Goal: Task Accomplishment & Management: Complete application form

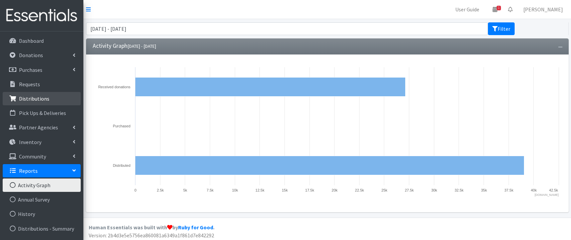
click at [40, 101] on p "Distributions" at bounding box center [34, 98] width 30 height 7
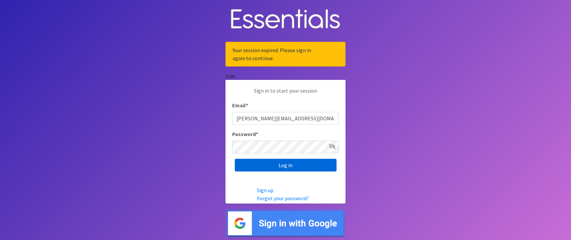
type input "zoe@andersoncountydiaperbank.org"
click at [248, 171] on input "Log in" at bounding box center [286, 164] width 102 height 13
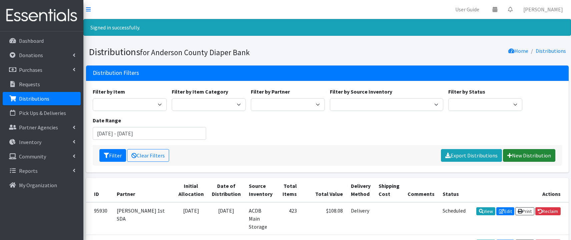
click at [530, 155] on link "New Distribution" at bounding box center [529, 155] width 52 height 13
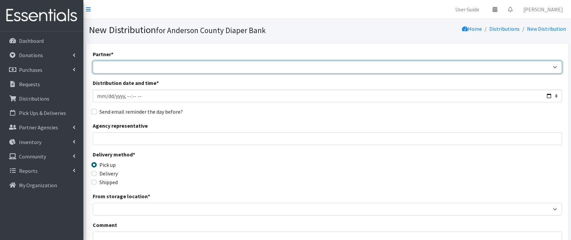
click at [93, 61] on select "AIM programs other than WACS Anderson 1st SDA Anderson County DSS (Upstate regi…" at bounding box center [327, 67] width 469 height 13
select select "2832"
click option "Anderson 1st SDA" at bounding box center [0, 0] width 0 height 0
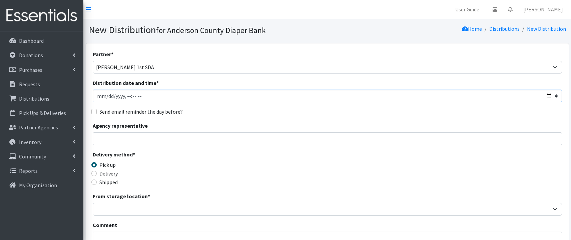
click at [109, 98] on input "Distribution date and time *" at bounding box center [327, 95] width 469 height 13
click at [151, 95] on input "Distribution date and time *" at bounding box center [327, 95] width 469 height 13
type input "2025-09-09T11:59"
click at [125, 139] on input "Agency representative" at bounding box center [327, 138] width 469 height 13
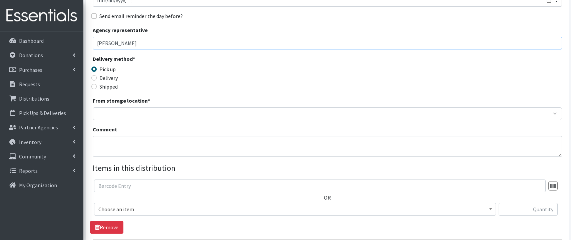
scroll to position [97, 0]
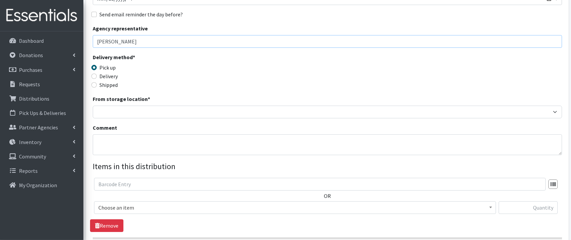
type input "Marion Simpson"
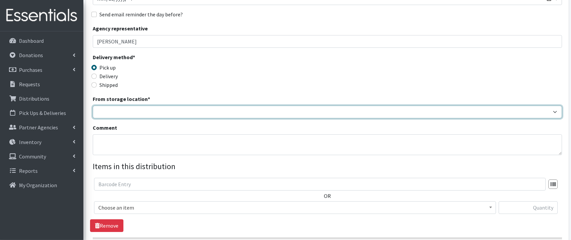
click at [93, 105] on select "ACDB Main Storage" at bounding box center [327, 111] width 469 height 13
select select "283"
click option "ACDB Main Storage" at bounding box center [0, 0] width 0 height 0
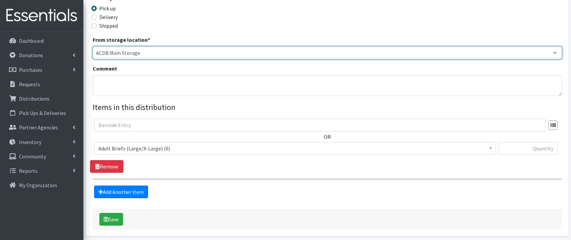
scroll to position [156, 0]
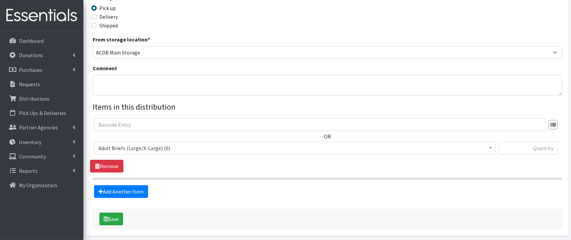
click at [171, 172] on section "OR Adult Briefs (Large/X-Large) (0) Adult Briefs (Medium/Large) (154) Adult Bri…" at bounding box center [327, 148] width 469 height 61
click at [174, 172] on div "OR Adult Briefs (Large/X-Large) (0) Adult Briefs (Medium/Large) (154) Adult Bri…" at bounding box center [327, 145] width 474 height 54
click at [177, 172] on div "OR Adult Briefs (Large/X-Large) (0) Adult Briefs (Medium/Large) (154) Adult Bri…" at bounding box center [327, 145] width 474 height 54
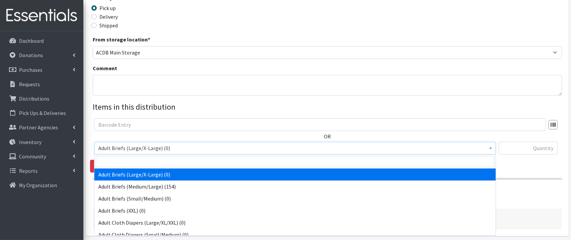
click at [158, 152] on span "Adult Briefs (Large/X-Large) (0)" at bounding box center [295, 147] width 402 height 13
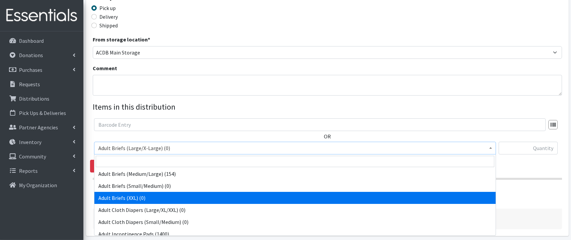
scroll to position [13, 0]
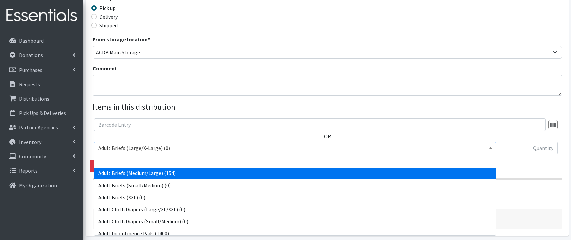
select select "9749"
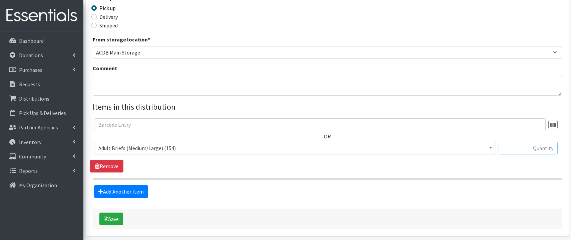
click at [536, 150] on input "text" at bounding box center [528, 147] width 59 height 13
type input "24"
click at [129, 189] on link "Add Another Item" at bounding box center [121, 191] width 54 height 13
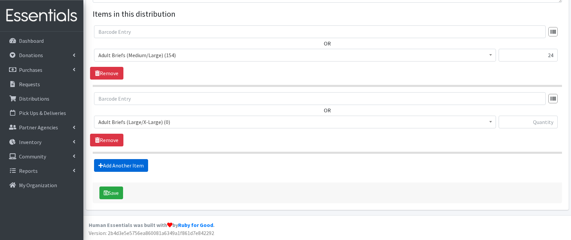
scroll to position [250, 0]
click at [189, 121] on span "Adult Briefs (Large/X-Large) (0)" at bounding box center [294, 121] width 393 height 9
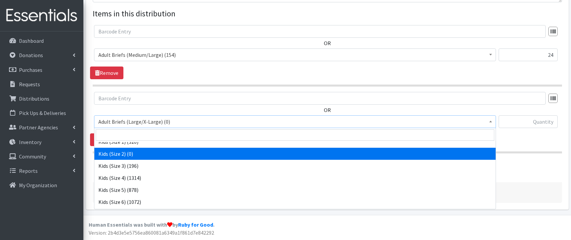
scroll to position [271, 0]
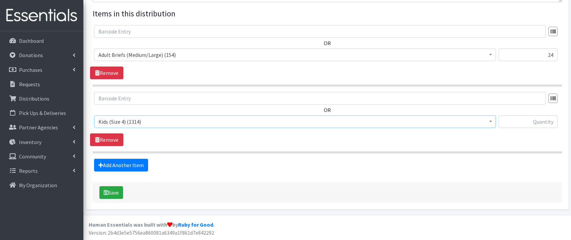
select select "9740"
click at [523, 121] on input "text" at bounding box center [528, 121] width 59 height 13
type input "176"
click at [134, 164] on link "Add Another Item" at bounding box center [121, 164] width 54 height 13
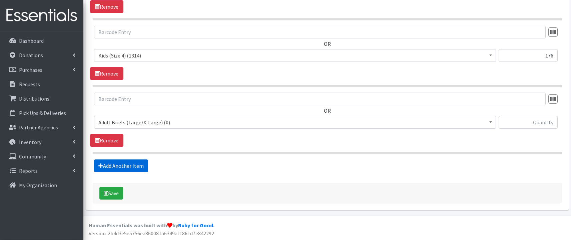
scroll to position [316, 0]
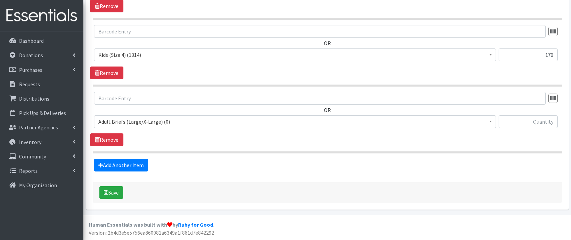
click at [190, 128] on span "Adult Briefs (Large/X-Large) (0) Adult Briefs (Medium/Large) (154) Adult Briefs…" at bounding box center [295, 124] width 402 height 18
click at [178, 123] on span "Adult Briefs (Large/X-Large) (0)" at bounding box center [294, 121] width 393 height 9
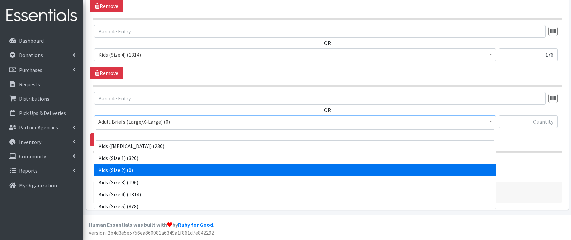
scroll to position [255, 0]
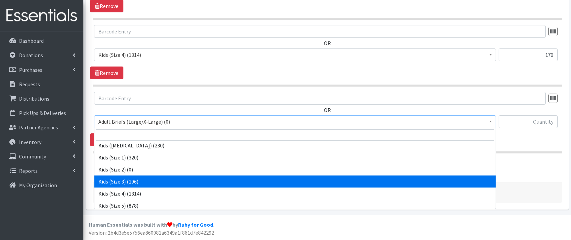
select select "9733"
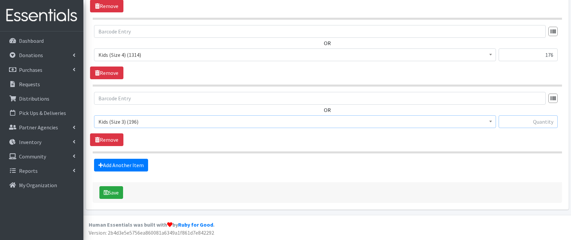
click at [541, 121] on input "text" at bounding box center [528, 121] width 59 height 13
type input "98"
click at [139, 165] on link "Add Another Item" at bounding box center [121, 164] width 54 height 13
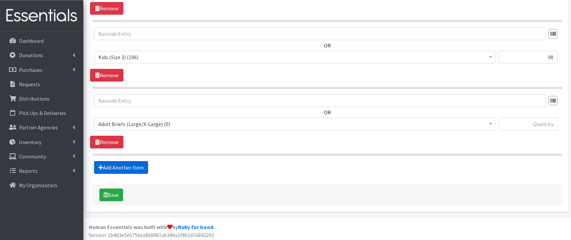
scroll to position [383, 0]
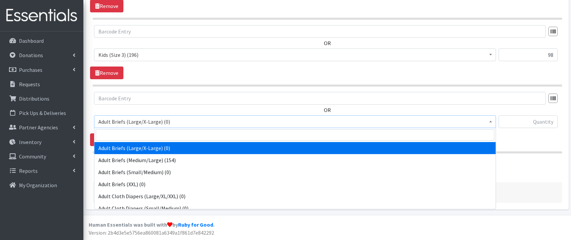
click at [154, 123] on span "Adult Briefs (Large/X-Large) (0)" at bounding box center [294, 121] width 393 height 9
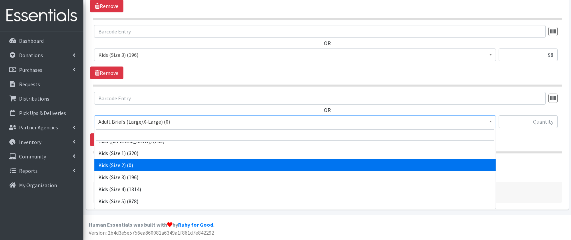
scroll to position [276, 0]
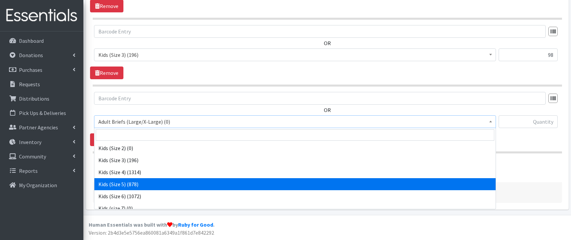
select select "9741"
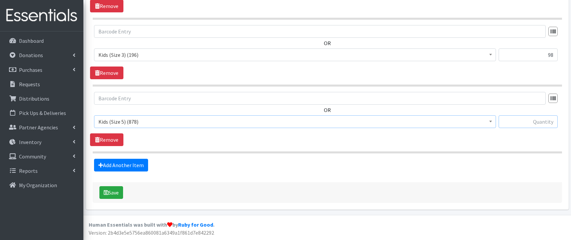
click at [549, 120] on input "text" at bounding box center [528, 121] width 59 height 13
type input "78"
click at [125, 162] on link "Add Another Item" at bounding box center [121, 164] width 54 height 13
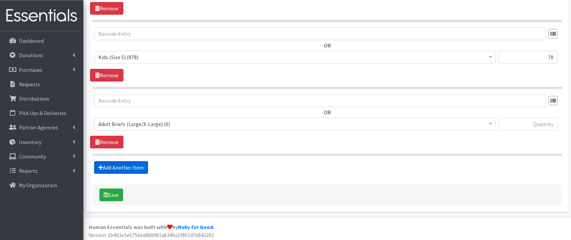
scroll to position [450, 0]
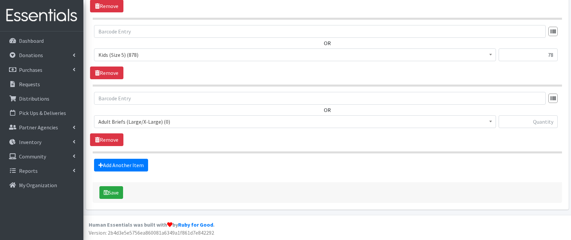
click at [184, 119] on span "Adult Briefs (Large/X-Large) (0)" at bounding box center [294, 121] width 393 height 9
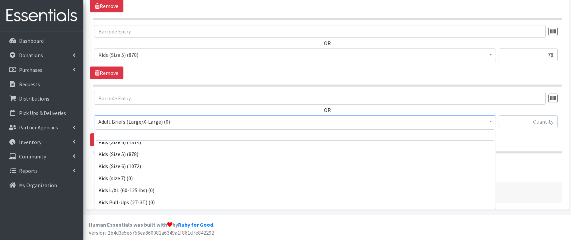
scroll to position [312, 0]
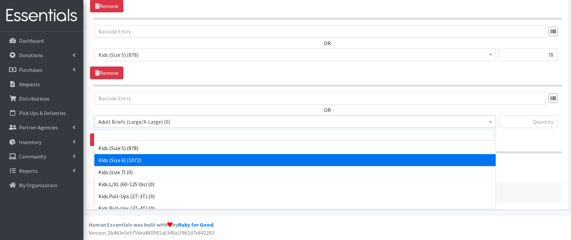
select select "9731"
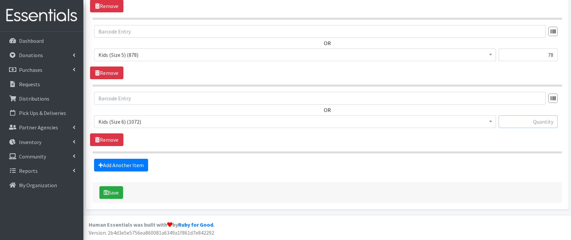
click at [521, 121] on input "text" at bounding box center [528, 121] width 59 height 13
type input "172"
click at [112, 188] on button "Save" at bounding box center [111, 192] width 24 height 13
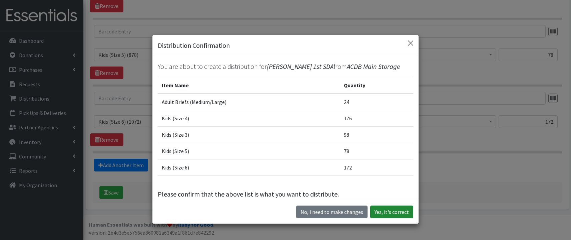
click at [400, 213] on button "Yes, it's correct" at bounding box center [391, 211] width 43 height 13
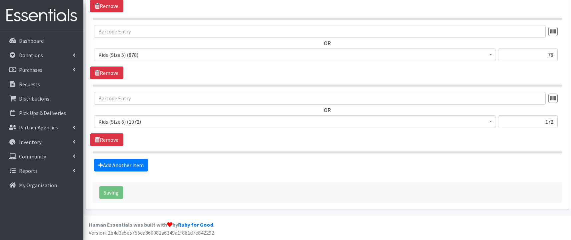
scroll to position [30, 0]
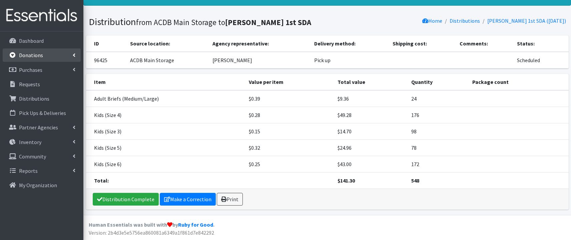
click at [54, 53] on link "Donations" at bounding box center [42, 54] width 78 height 13
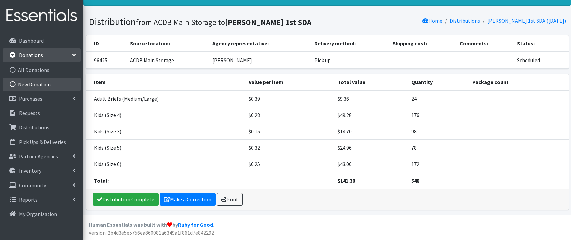
click at [41, 80] on link "New Donation" at bounding box center [42, 83] width 78 height 13
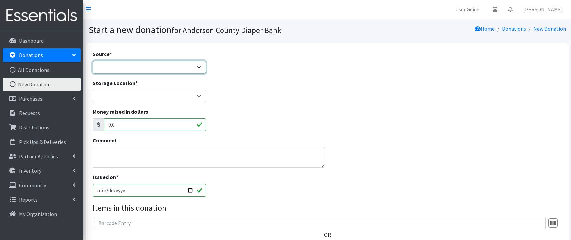
click at [93, 61] on select "Product Drive Manufacturer Donation Site Misc. Donation" at bounding box center [150, 67] width 114 height 13
select select "Donation Site"
click option "Donation Site" at bounding box center [0, 0] width 0 height 0
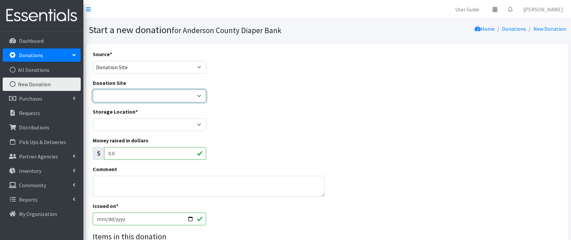
click at [93, 89] on select "AIM Anderson Pregnancy Care Divine Hospice Homeland Park Primary Hope Fellowshi…" at bounding box center [150, 95] width 114 height 13
select select "833"
click option "Hope Fellowship" at bounding box center [0, 0] width 0 height 0
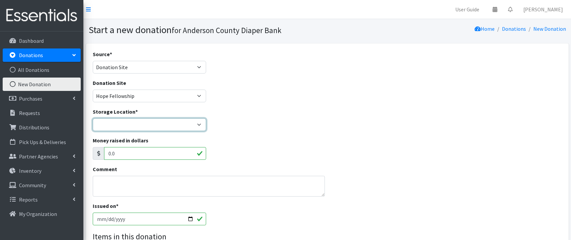
click at [93, 118] on select "ACDB Main Storage Anderson Pregnancy Care NewSpring Collection United Way Zoe's…" at bounding box center [150, 124] width 114 height 13
select select "283"
click option "ACDB Main Storage" at bounding box center [0, 0] width 0 height 0
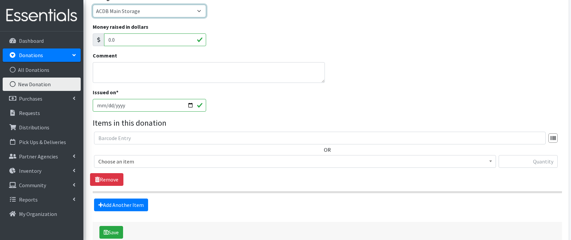
scroll to position [114, 0]
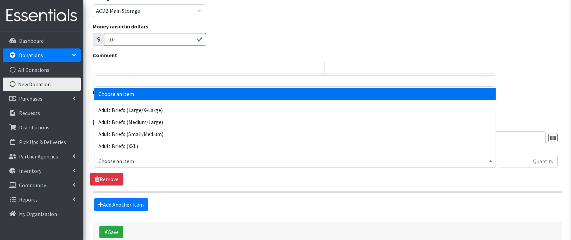
click at [143, 163] on span "Choose an item" at bounding box center [294, 160] width 393 height 9
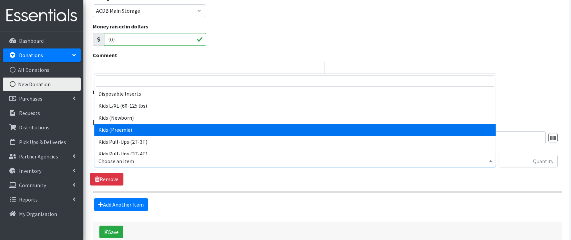
scroll to position [229, 0]
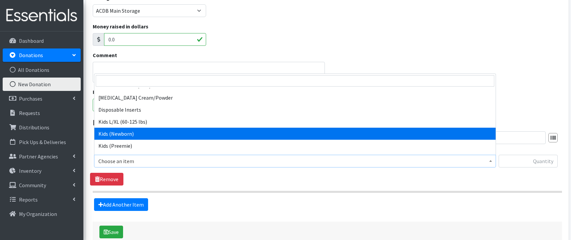
select select "9762"
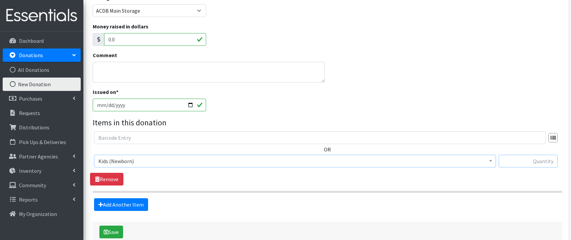
click at [515, 163] on input "text" at bounding box center [528, 160] width 59 height 13
type input "120"
click at [102, 204] on icon at bounding box center [100, 204] width 5 height 5
click at [126, 203] on link "Add Another Item" at bounding box center [121, 204] width 54 height 13
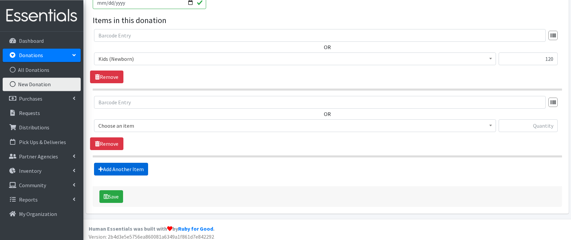
scroll to position [220, 0]
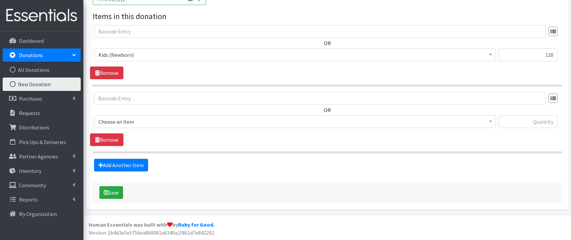
click at [189, 123] on span "Choose an item" at bounding box center [294, 121] width 393 height 9
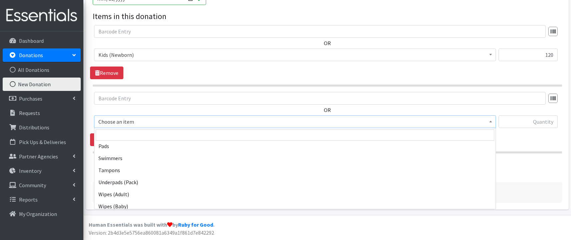
scroll to position [442, 0]
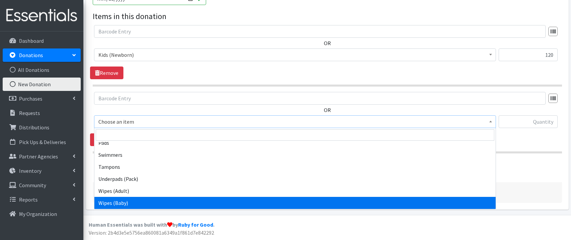
select select "9738"
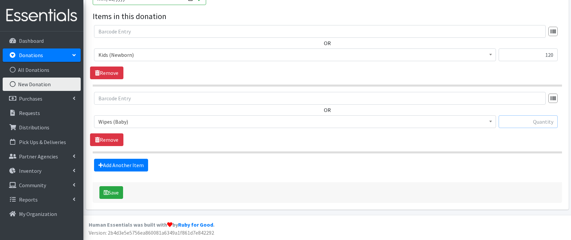
click at [526, 125] on input "text" at bounding box center [528, 121] width 59 height 13
type input "10"
click at [127, 163] on link "Add Another Item" at bounding box center [121, 164] width 54 height 13
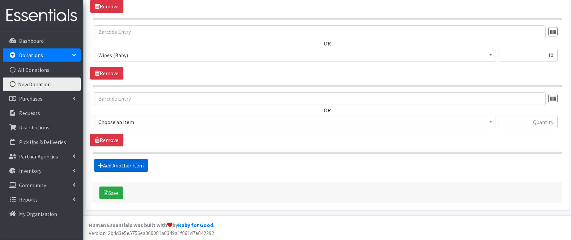
scroll to position [287, 0]
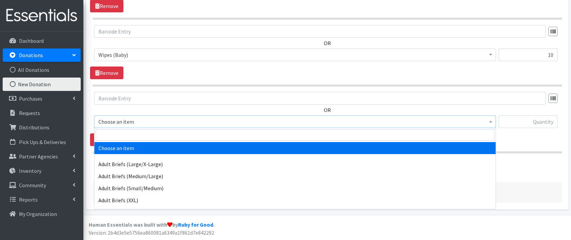
click at [147, 119] on span "Choose an item" at bounding box center [294, 121] width 393 height 9
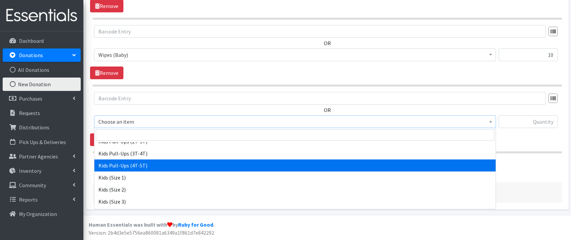
scroll to position [281, 0]
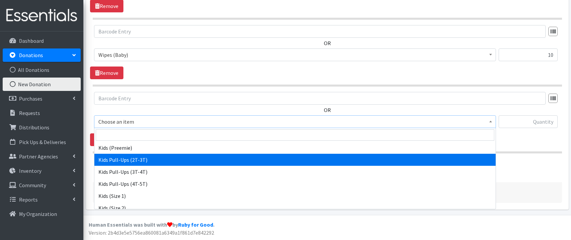
select select "9745"
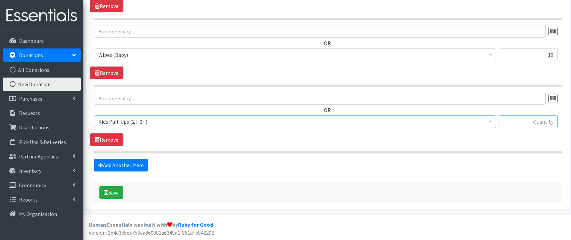
click at [529, 124] on input "text" at bounding box center [528, 121] width 59 height 13
type input "50"
click at [102, 192] on button "Save" at bounding box center [111, 192] width 24 height 13
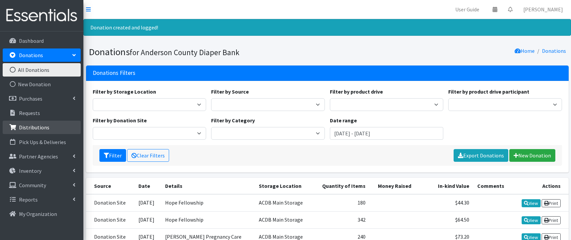
click at [29, 130] on p "Distributions" at bounding box center [34, 127] width 30 height 7
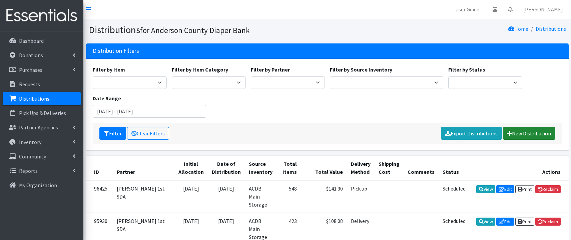
click at [522, 132] on link "New Distribution" at bounding box center [529, 133] width 52 height 13
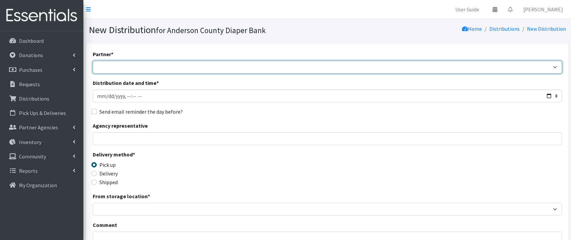
click at [93, 61] on select "AIM programs other than WACS [PERSON_NAME] 1st SDA Anderson County DSS (Upstate…" at bounding box center [327, 67] width 469 height 13
select select "3054"
click option "[PERSON_NAME][GEOGRAPHIC_DATA]" at bounding box center [0, 0] width 0 height 0
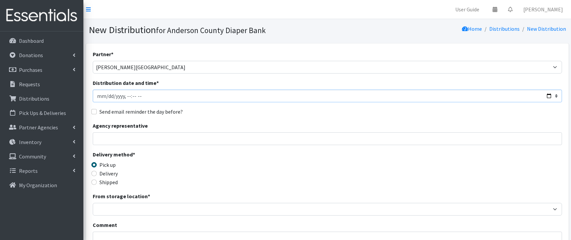
click at [150, 97] on input "Distribution date and time *" at bounding box center [327, 95] width 469 height 13
type input "[DATE]T11:59"
click at [123, 136] on input "Agency representative" at bounding box center [327, 138] width 469 height 13
type input "[PERSON_NAME]"
click at [95, 176] on div "Delivery" at bounding box center [151, 173] width 117 height 8
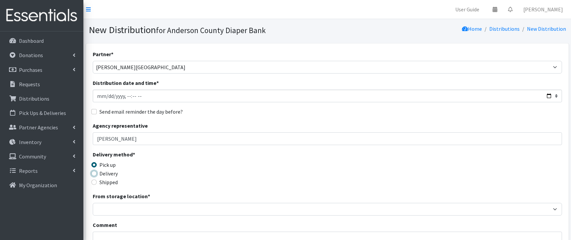
click at [95, 174] on input "Delivery" at bounding box center [93, 172] width 5 height 5
radio input "true"
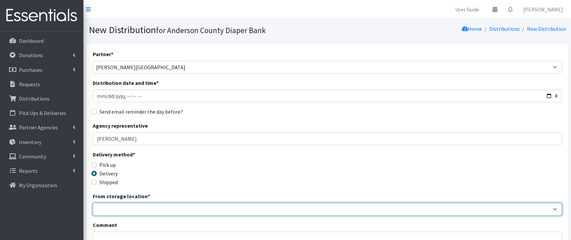
click at [93, 203] on select "ACDB Main Storage" at bounding box center [327, 209] width 469 height 13
select select "283"
click option "ACDB Main Storage" at bounding box center [0, 0] width 0 height 0
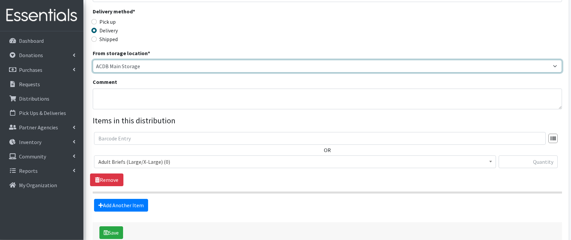
scroll to position [145, 0]
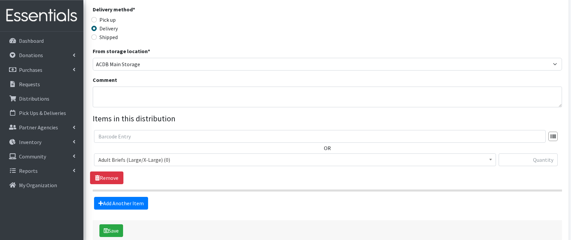
click at [156, 159] on span "Adult Briefs (Large/X-Large) (0)" at bounding box center [294, 159] width 393 height 9
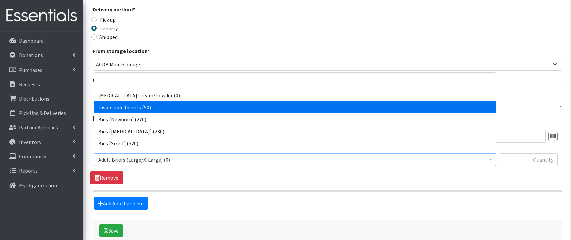
scroll to position [228, 0]
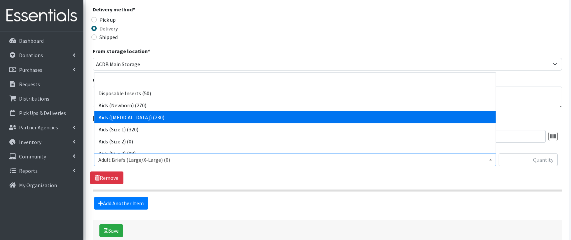
select select "9744"
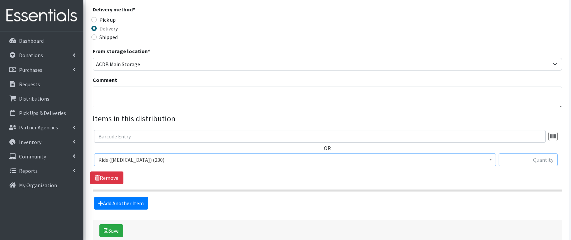
click at [536, 161] on input "text" at bounding box center [528, 159] width 59 height 13
type input "36"
click at [130, 200] on link "Add Another Item" at bounding box center [121, 203] width 54 height 13
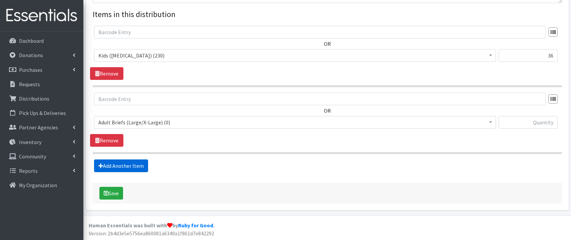
scroll to position [250, 0]
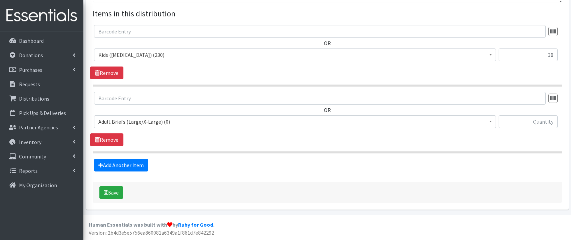
click at [199, 122] on span "Adult Briefs (Large/X-Large) (0)" at bounding box center [294, 121] width 393 height 9
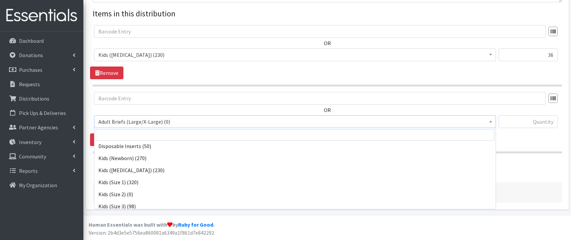
scroll to position [237, 0]
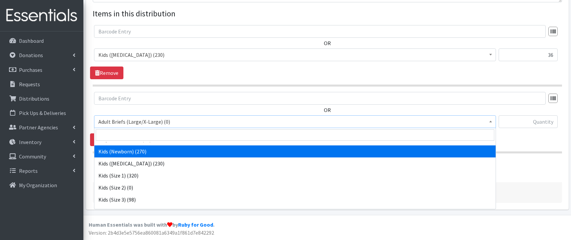
select select "9762"
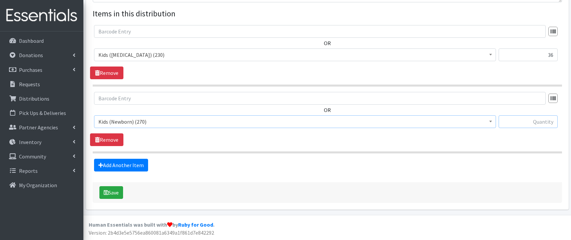
click at [535, 124] on input "text" at bounding box center [528, 121] width 59 height 13
type input "270"
click at [121, 159] on link "Add Another Item" at bounding box center [121, 164] width 54 height 13
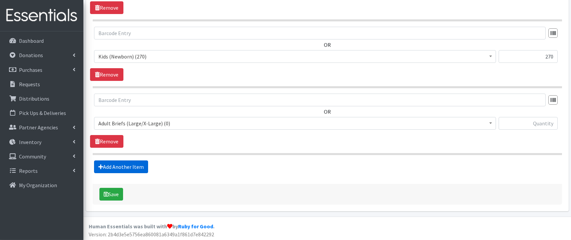
scroll to position [316, 0]
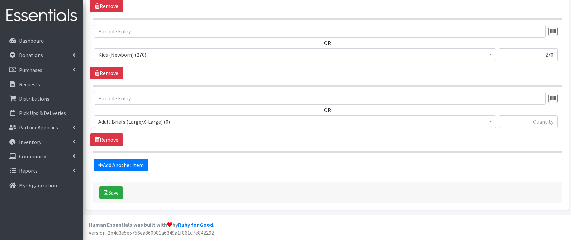
click at [192, 123] on span "Adult Briefs (Large/X-Large) (0)" at bounding box center [294, 121] width 393 height 9
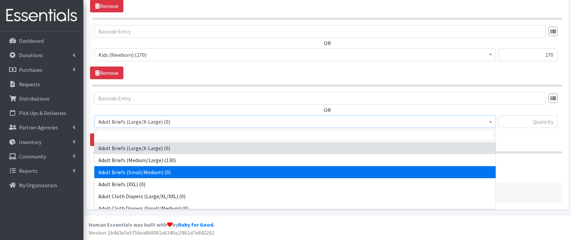
scroll to position [426, 0]
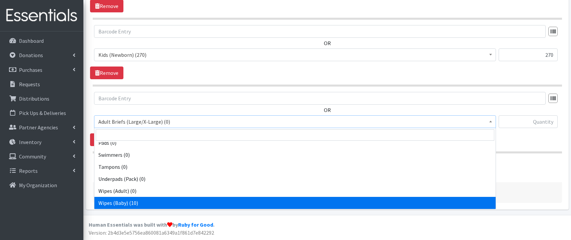
select select "9738"
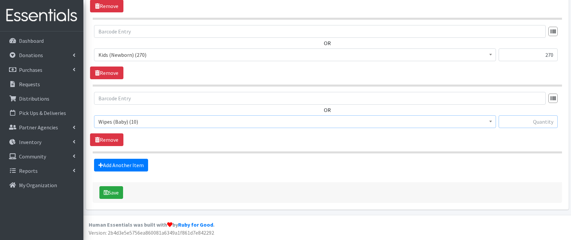
click at [522, 121] on input "text" at bounding box center [528, 121] width 59 height 13
type input "10"
click at [112, 188] on button "Save" at bounding box center [111, 192] width 24 height 13
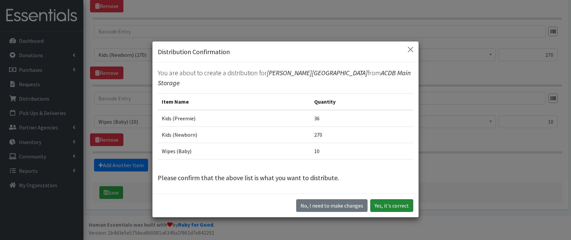
click at [389, 199] on button "Yes, it's correct" at bounding box center [391, 205] width 43 height 13
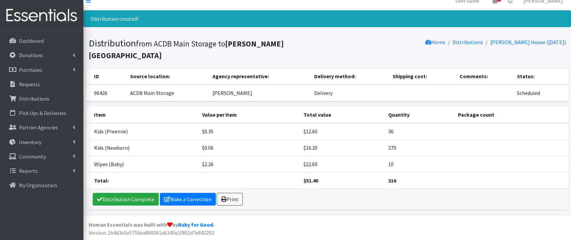
scroll to position [6, 0]
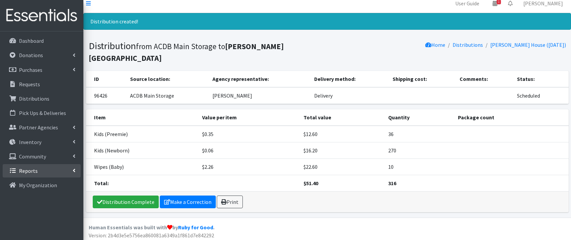
click at [41, 170] on link "Reports" at bounding box center [42, 170] width 78 height 13
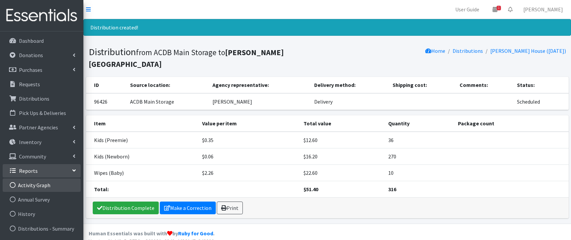
click at [34, 183] on link "Activity Graph" at bounding box center [42, 184] width 78 height 13
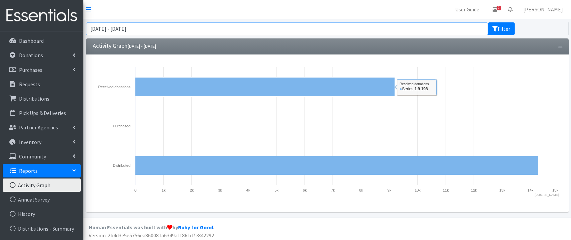
click at [141, 31] on input "[DATE] - [DATE]" at bounding box center [287, 28] width 402 height 13
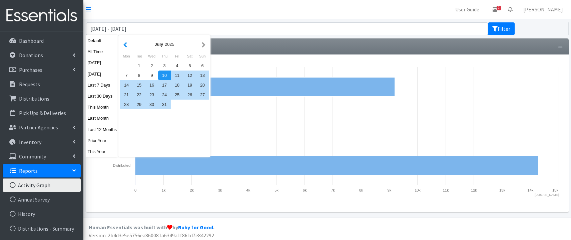
click at [126, 45] on button "button" at bounding box center [125, 44] width 7 height 8
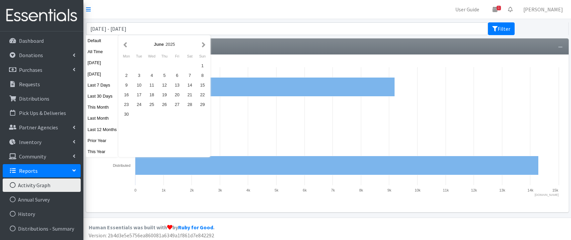
click at [126, 45] on button "button" at bounding box center [125, 44] width 7 height 8
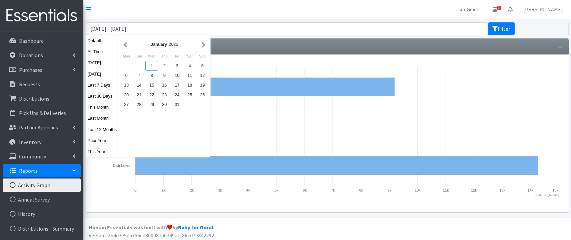
click at [150, 67] on div "1" at bounding box center [151, 66] width 13 height 10
click at [204, 44] on button "button" at bounding box center [203, 44] width 7 height 8
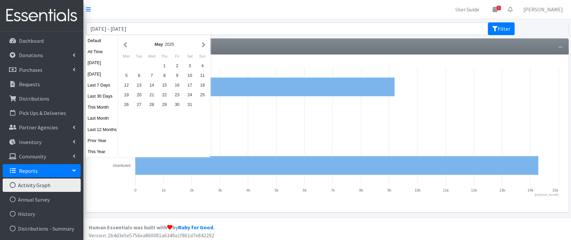
click at [204, 44] on button "button" at bounding box center [203, 44] width 7 height 8
click at [151, 73] on div "10" at bounding box center [151, 75] width 13 height 10
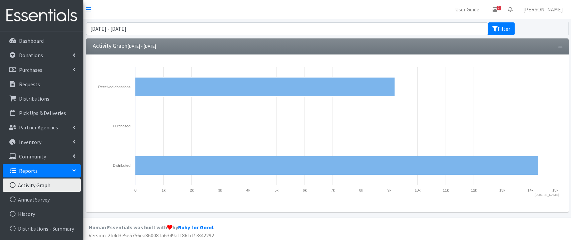
type input "[DATE] - [DATE]"
click at [502, 28] on button "Filter" at bounding box center [501, 28] width 27 height 13
